Goal: Transaction & Acquisition: Purchase product/service

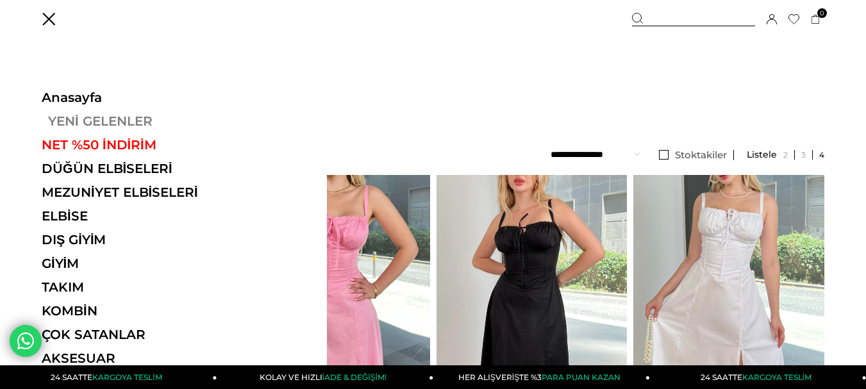
click at [63, 123] on link "YENİ GELENLER" at bounding box center [130, 120] width 176 height 15
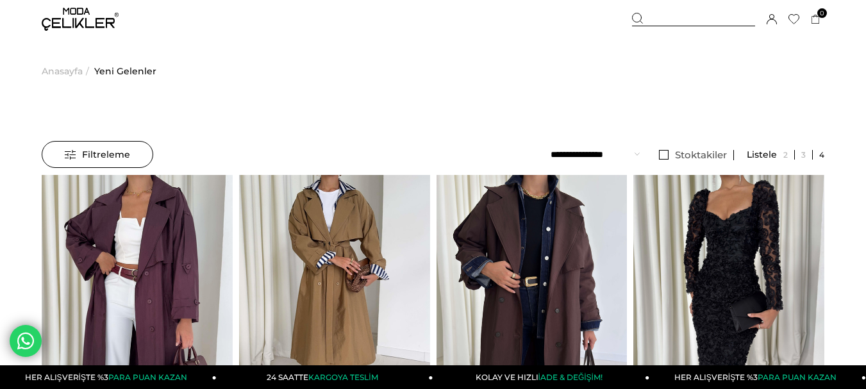
click at [642, 22] on icon at bounding box center [638, 19] width 12 height 12
click at [662, 19] on div at bounding box center [693, 19] width 123 height 13
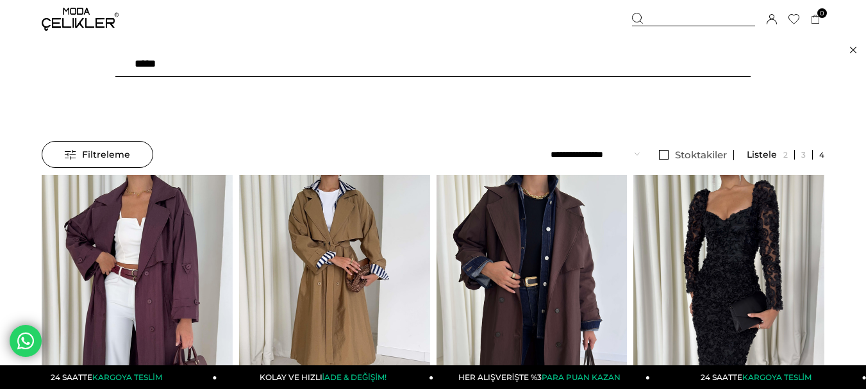
click at [235, 63] on input "text" at bounding box center [432, 64] width 635 height 26
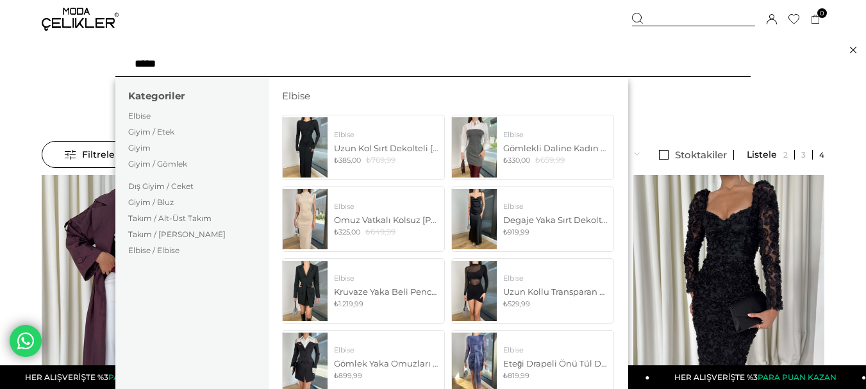
type input "******"
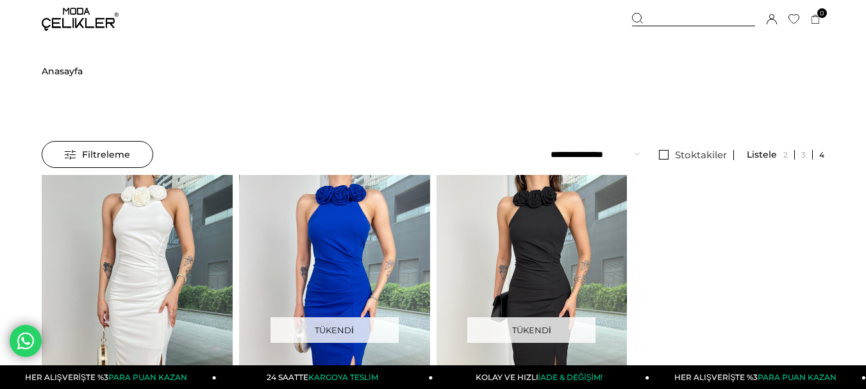
click at [62, 12] on img at bounding box center [80, 19] width 77 height 23
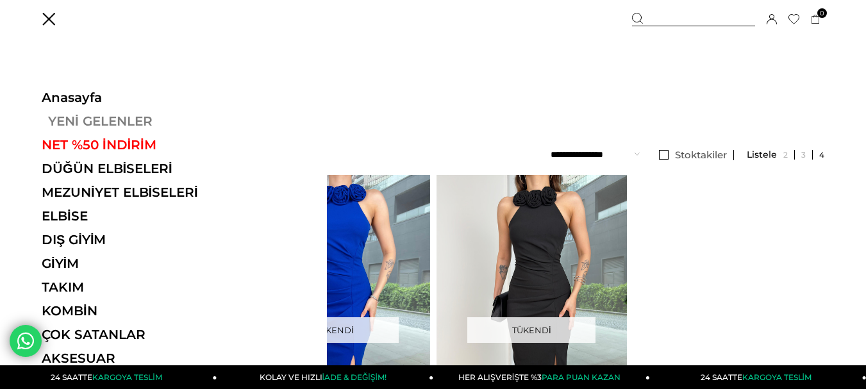
click at [53, 120] on link "YENİ GELENLER" at bounding box center [130, 120] width 176 height 15
